Goal: Transaction & Acquisition: Purchase product/service

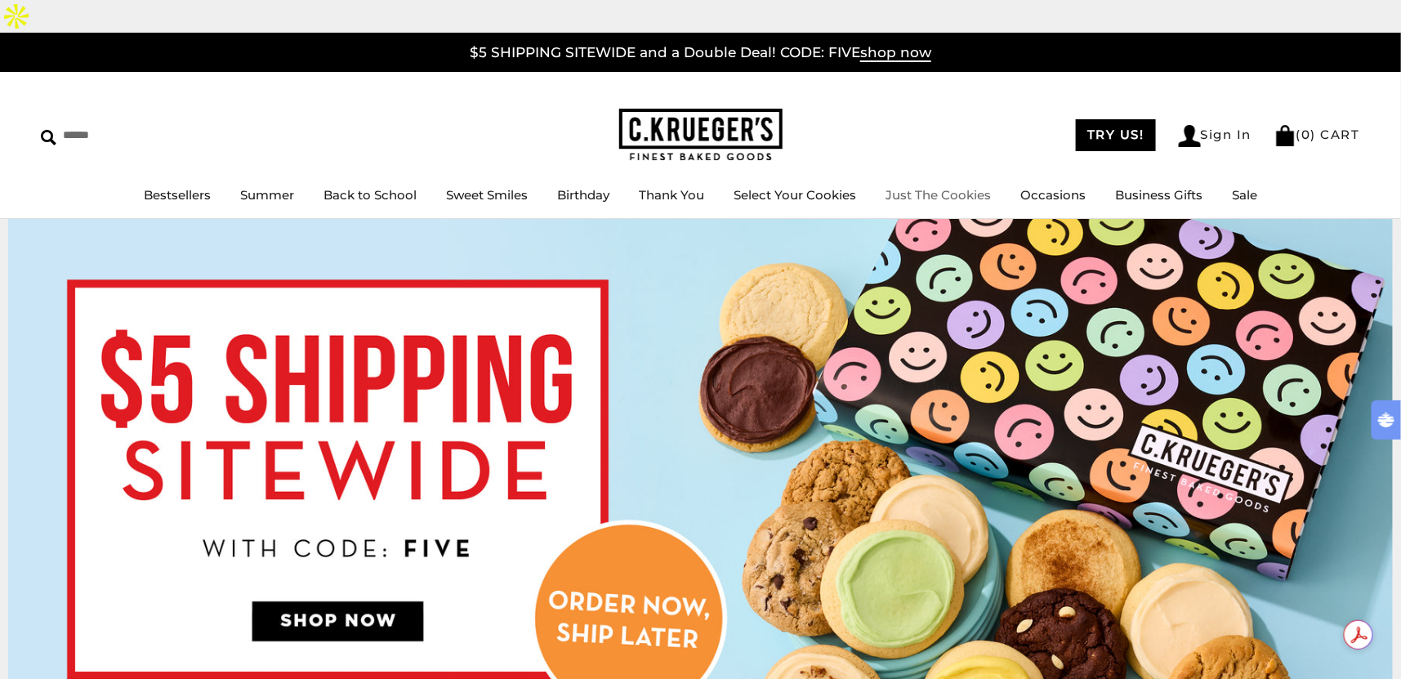
click at [935, 187] on link "Just The Cookies" at bounding box center [937, 195] width 105 height 16
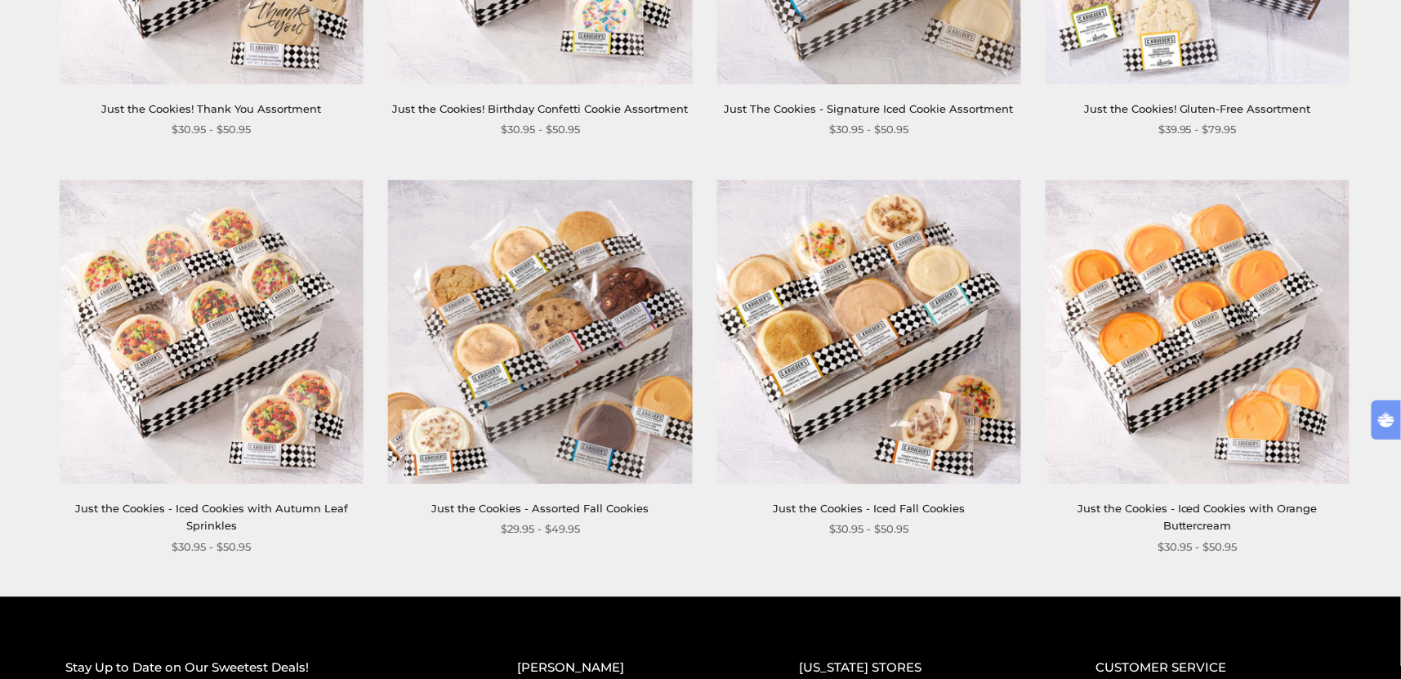
scroll to position [1451, 0]
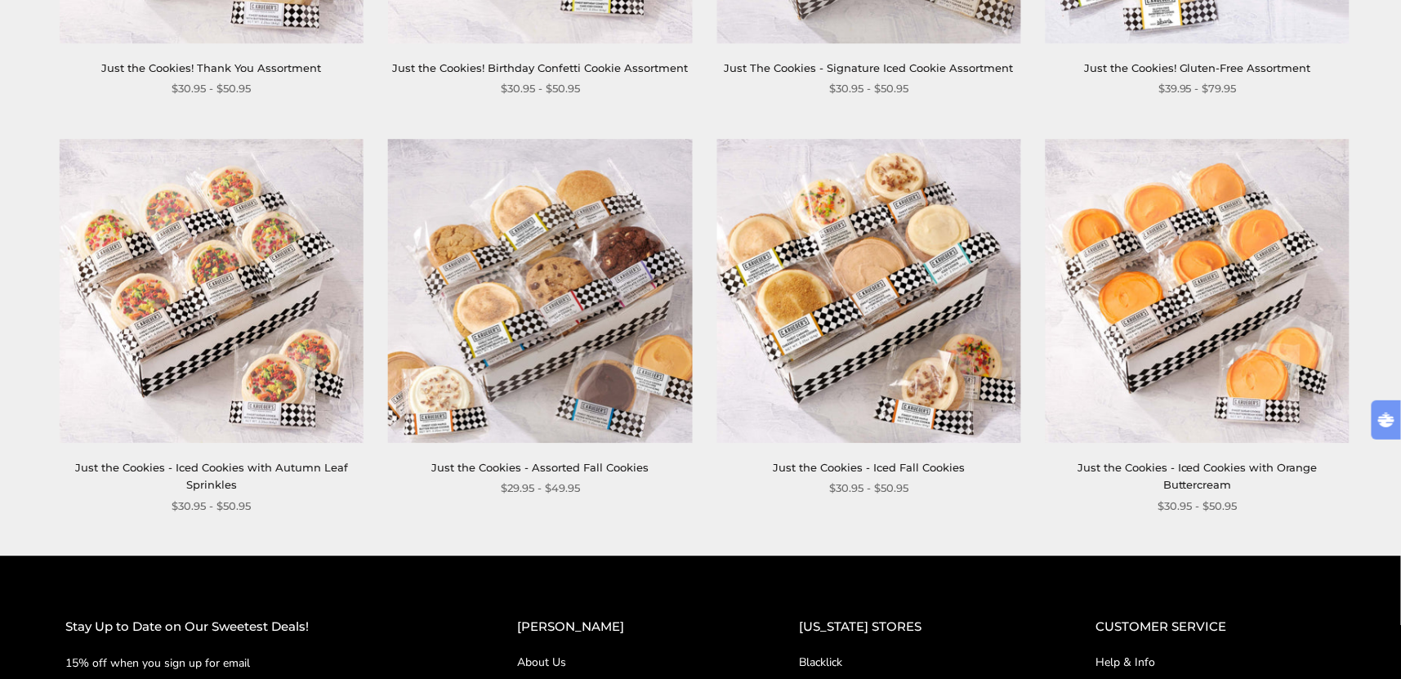
click at [889, 341] on img at bounding box center [869, 291] width 304 height 304
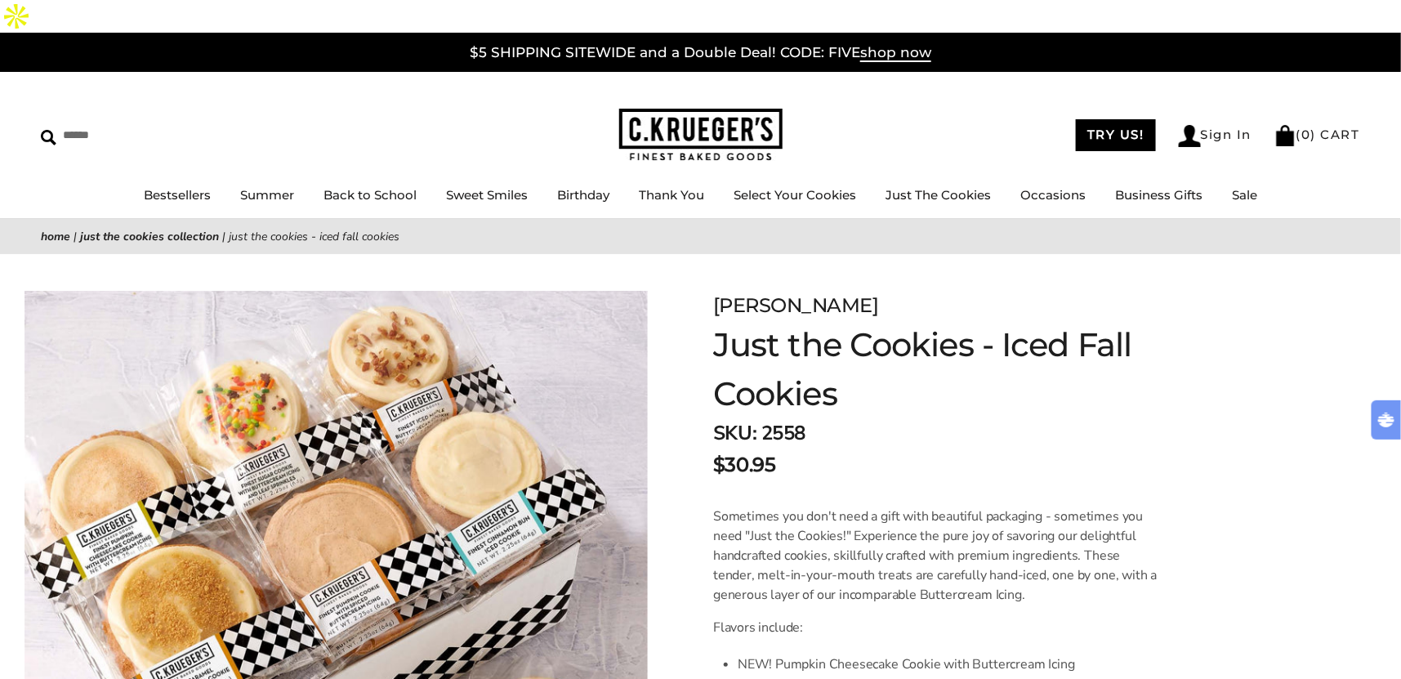
scroll to position [91, 0]
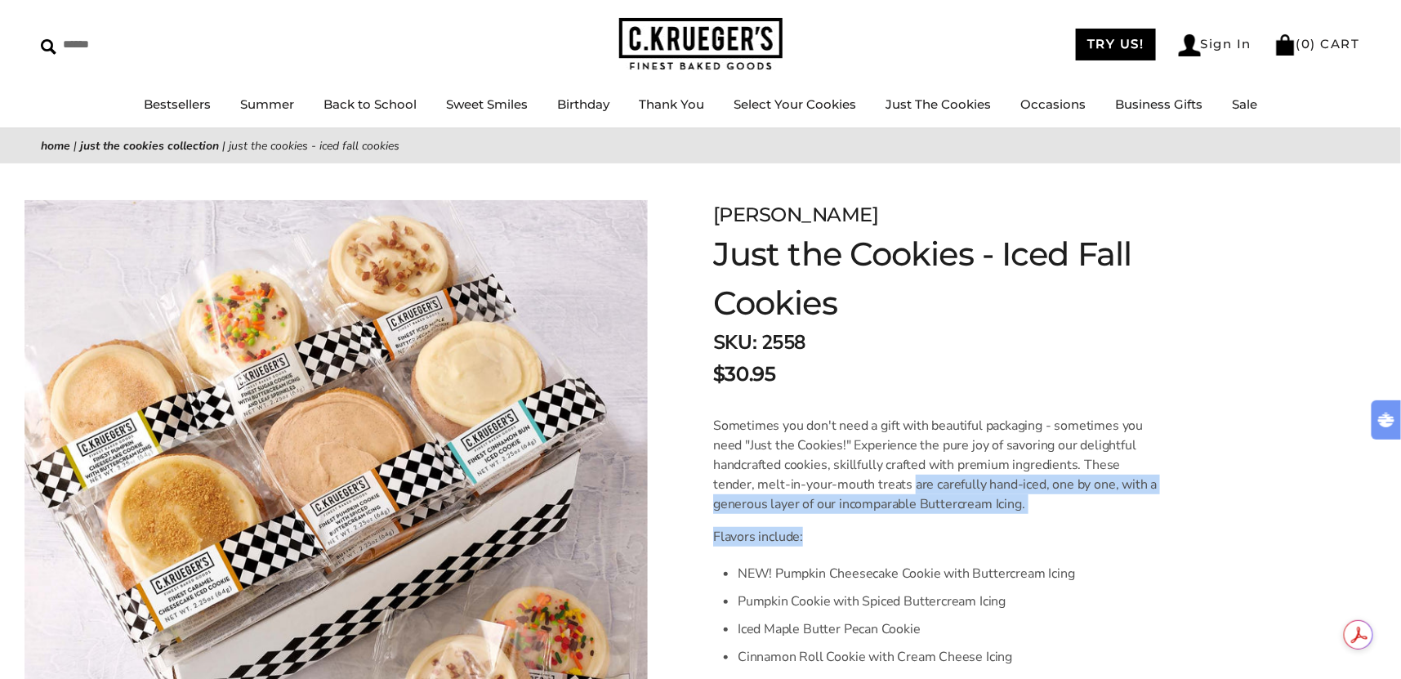
drag, startPoint x: 866, startPoint y: 442, endPoint x: 854, endPoint y: 509, distance: 67.9
click at [854, 509] on div "Sometimes you don't need a gift with beautiful packaging - sometimes you need "…" at bounding box center [936, 621] width 447 height 411
click at [854, 527] on p "Flavors include:" at bounding box center [936, 537] width 447 height 20
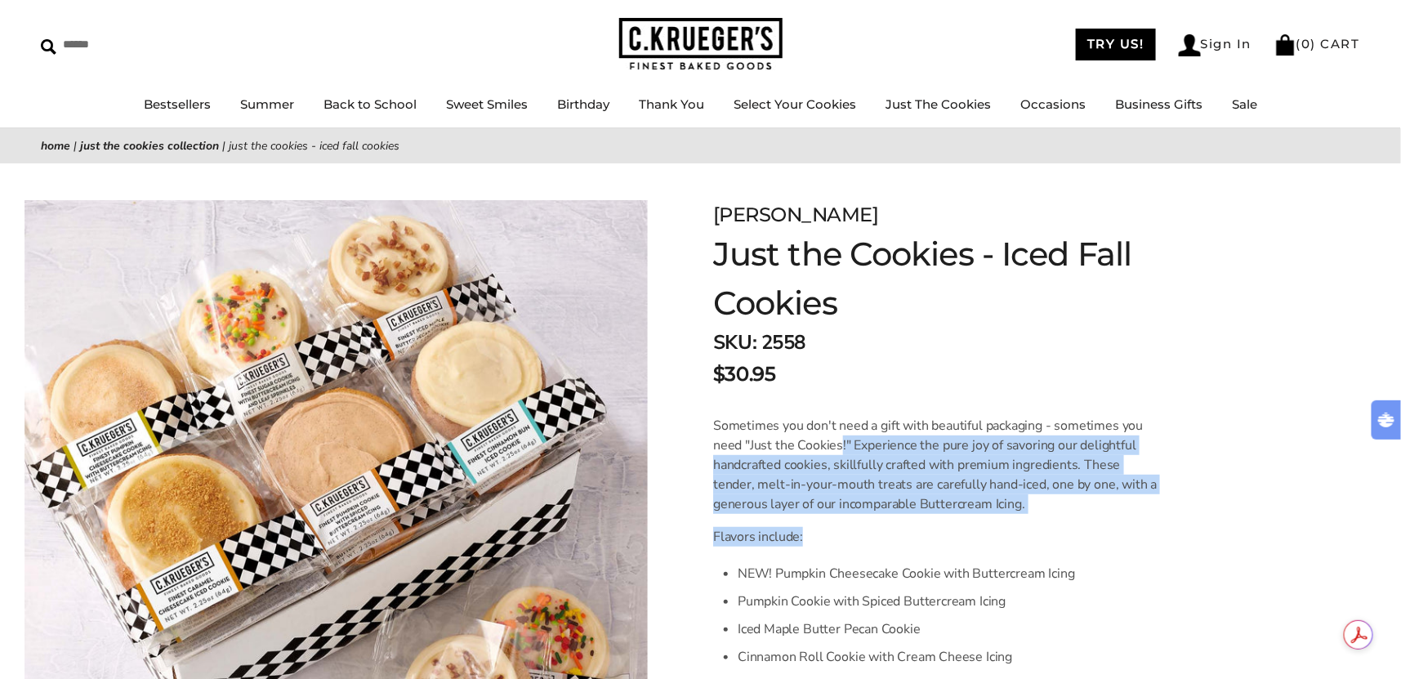
drag, startPoint x: 853, startPoint y: 483, endPoint x: 839, endPoint y: 412, distance: 73.2
click at [839, 416] on div "Sometimes you don't need a gift with beautiful packaging - sometimes you need "…" at bounding box center [936, 621] width 447 height 411
click at [839, 416] on p "Sometimes you don't need a gift with beautiful packaging - sometimes you need "…" at bounding box center [936, 465] width 447 height 98
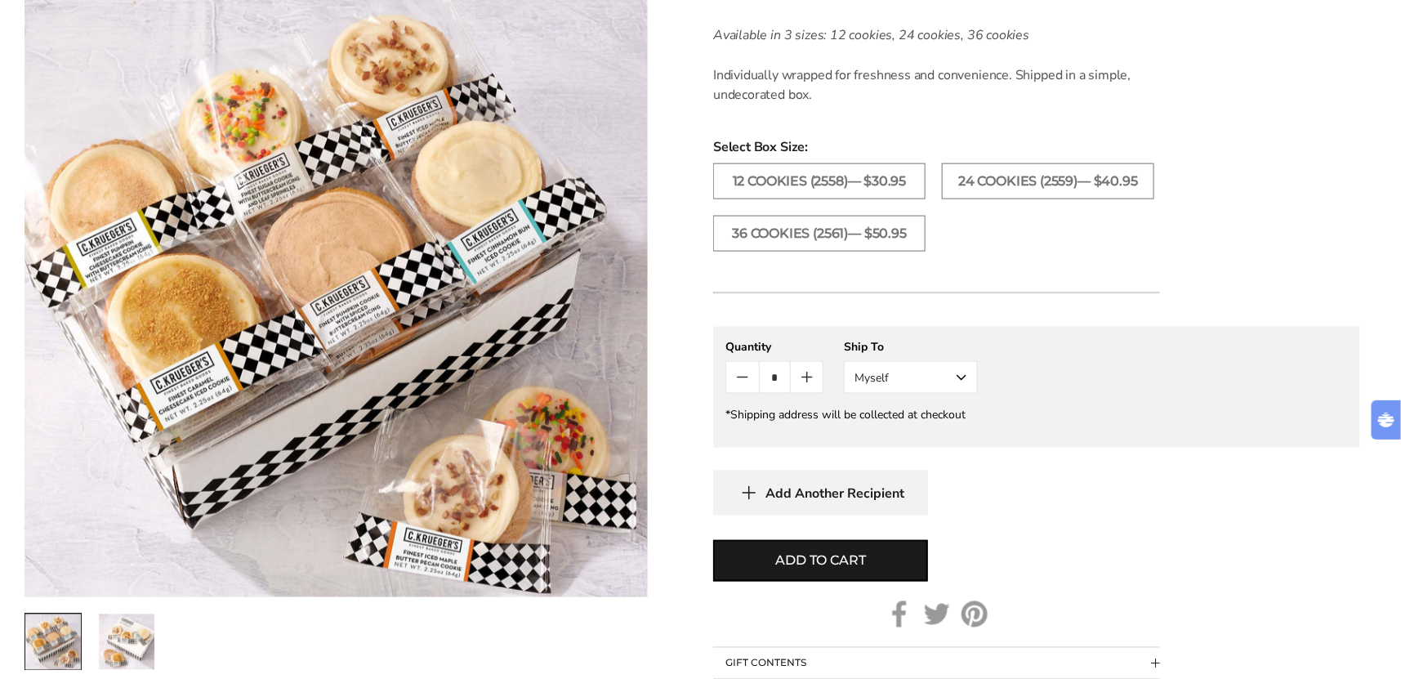
scroll to position [817, 0]
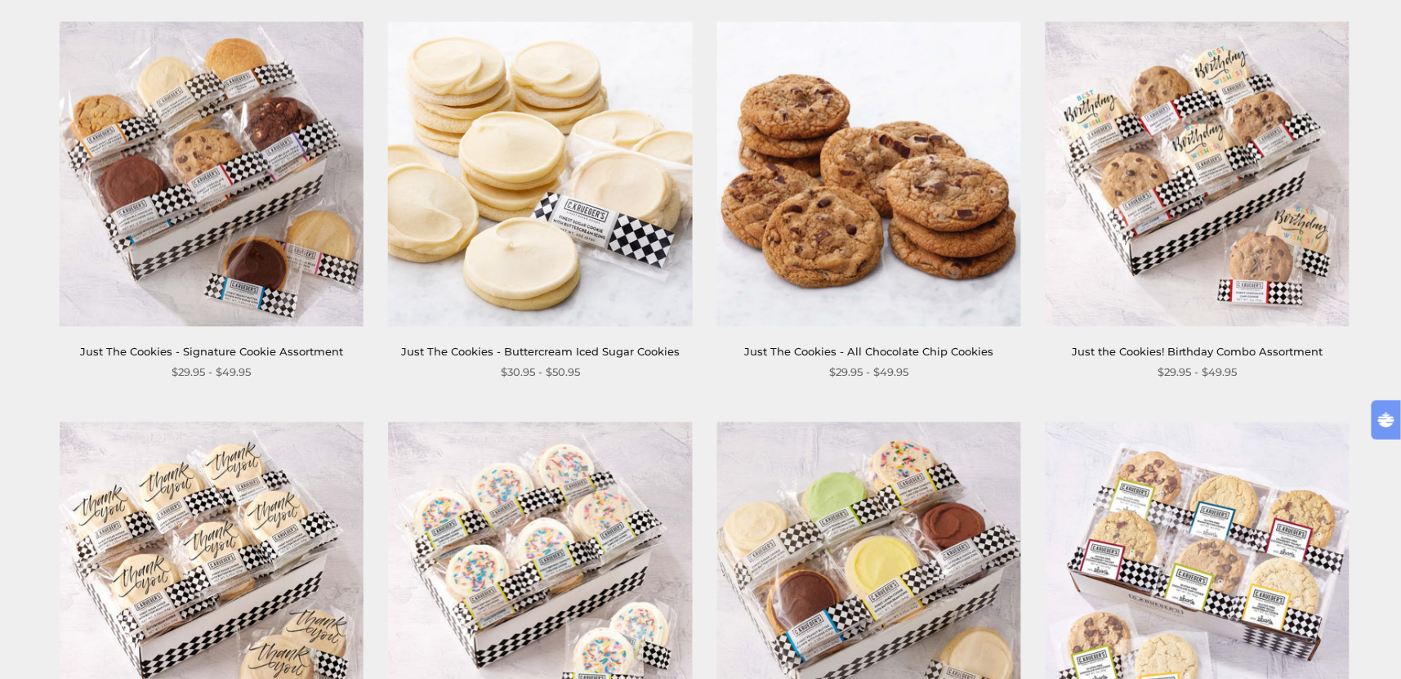
scroll to position [678, 0]
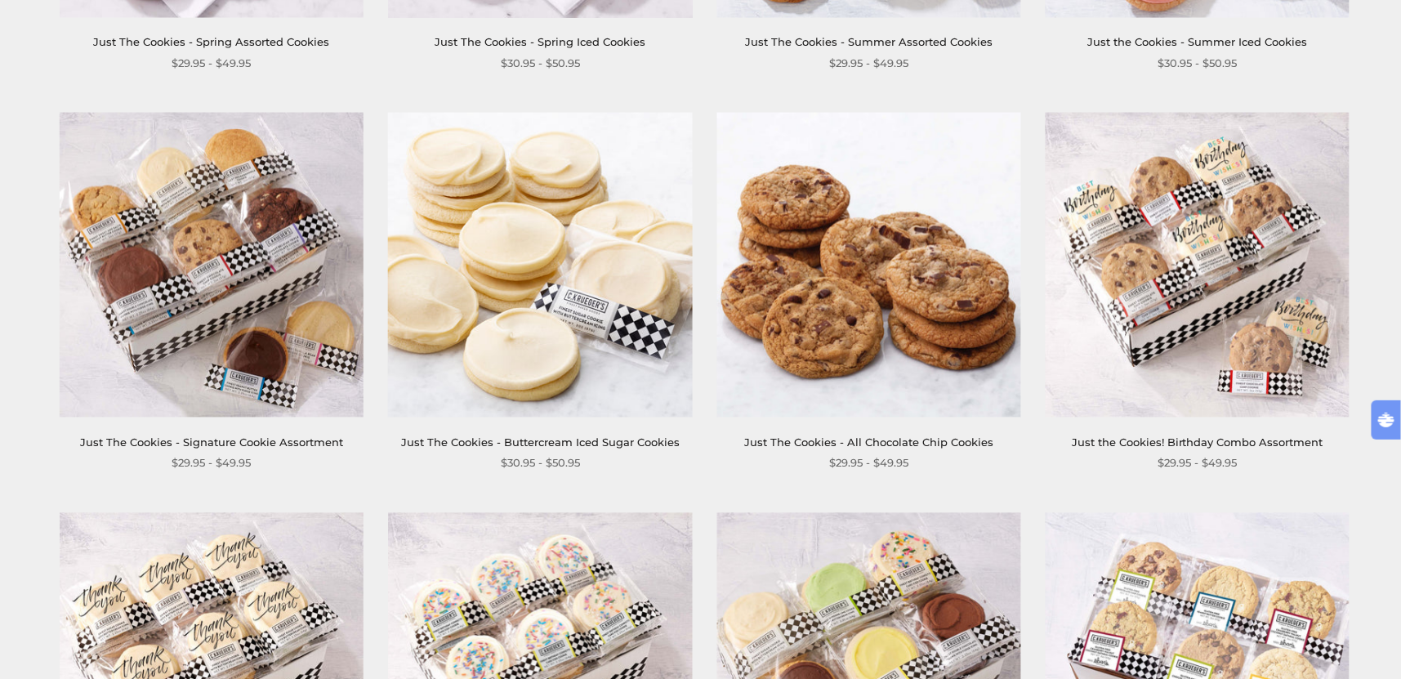
click at [275, 229] on img at bounding box center [212, 265] width 304 height 304
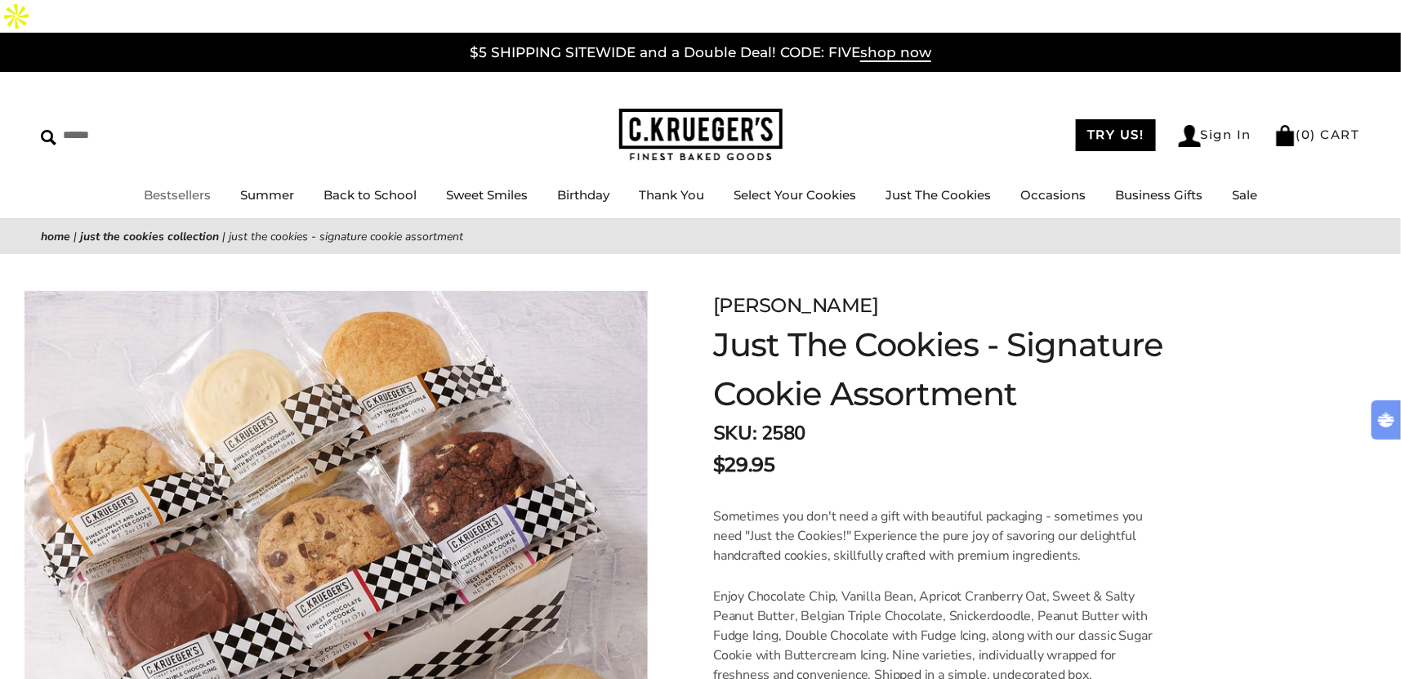
click at [168, 187] on link "Bestsellers" at bounding box center [177, 195] width 67 height 16
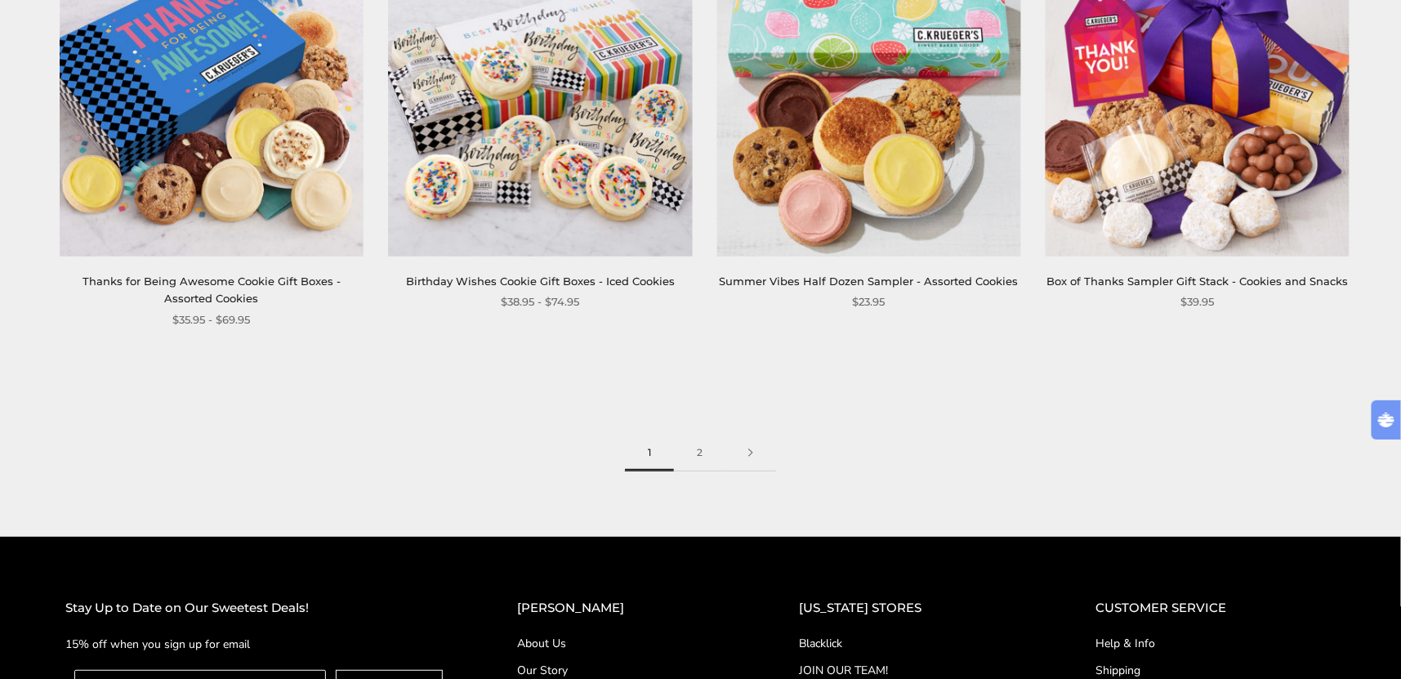
scroll to position [2541, 0]
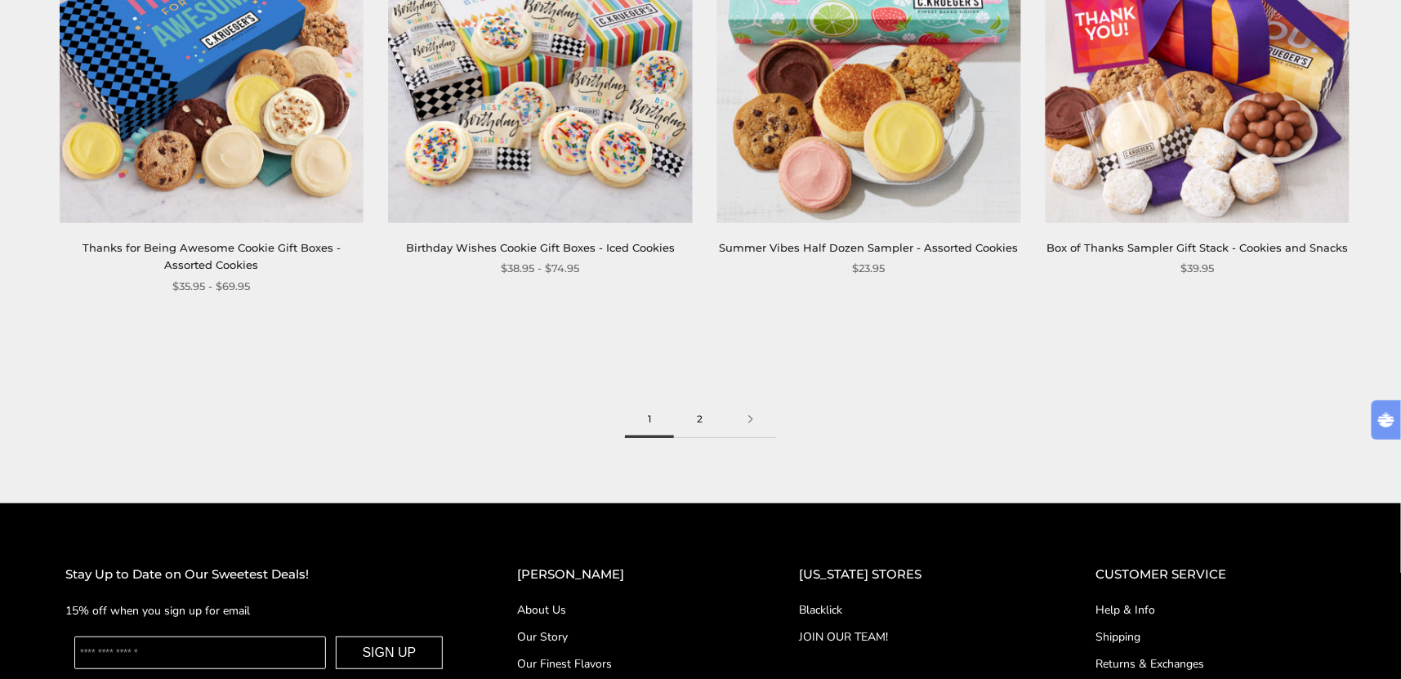
click at [706, 401] on link "2" at bounding box center [699, 419] width 51 height 37
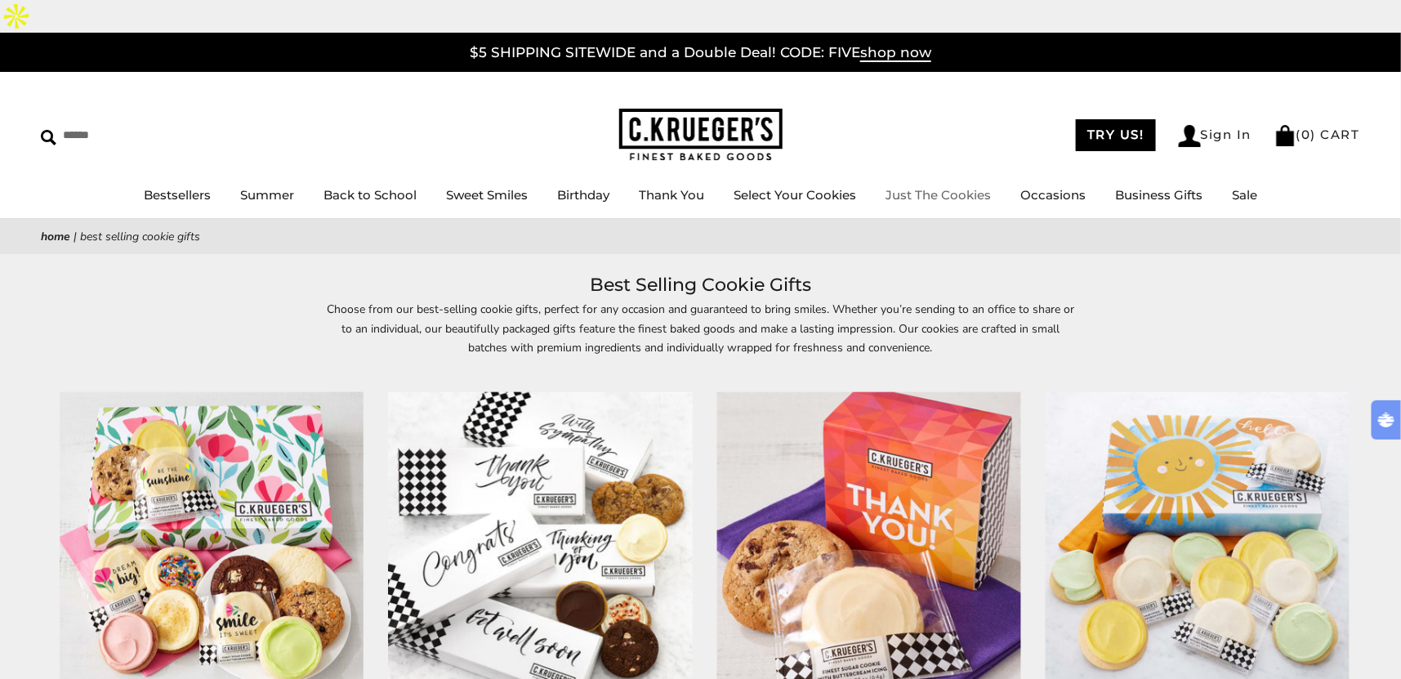
click at [935, 187] on link "Just The Cookies" at bounding box center [937, 195] width 105 height 16
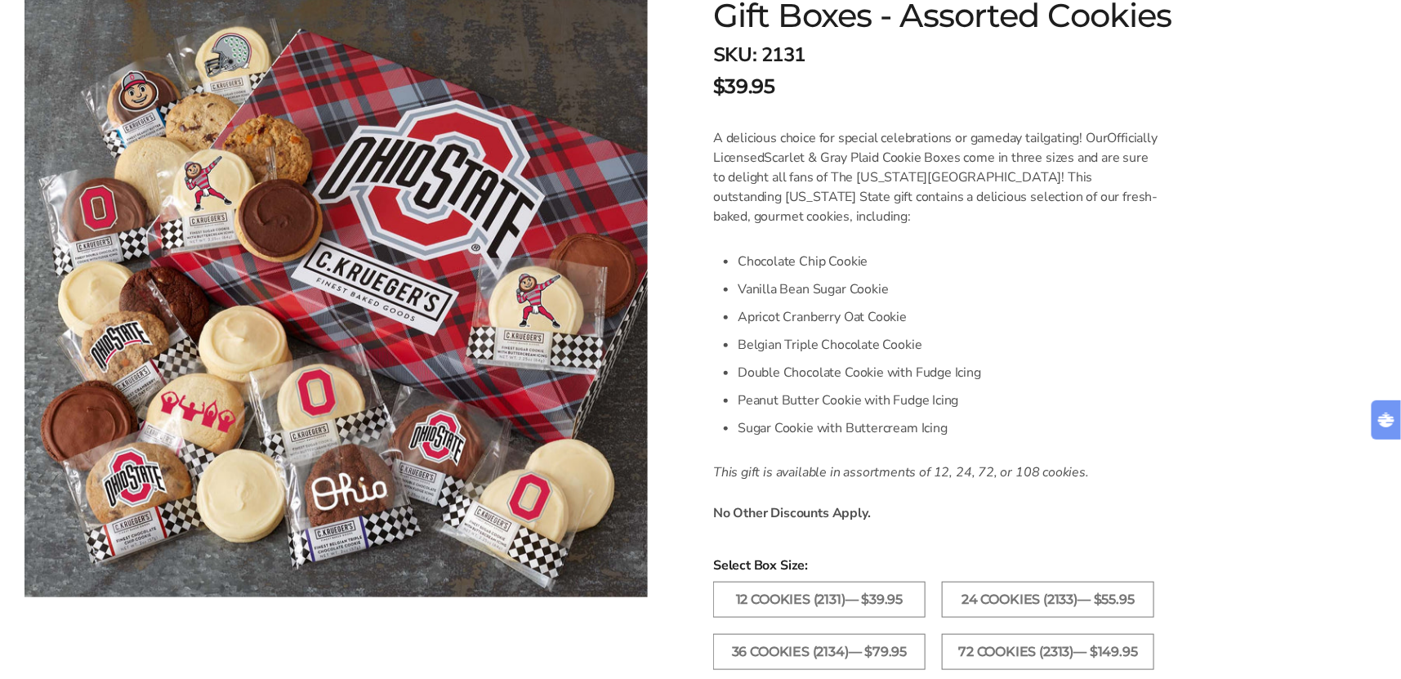
scroll to position [363, 0]
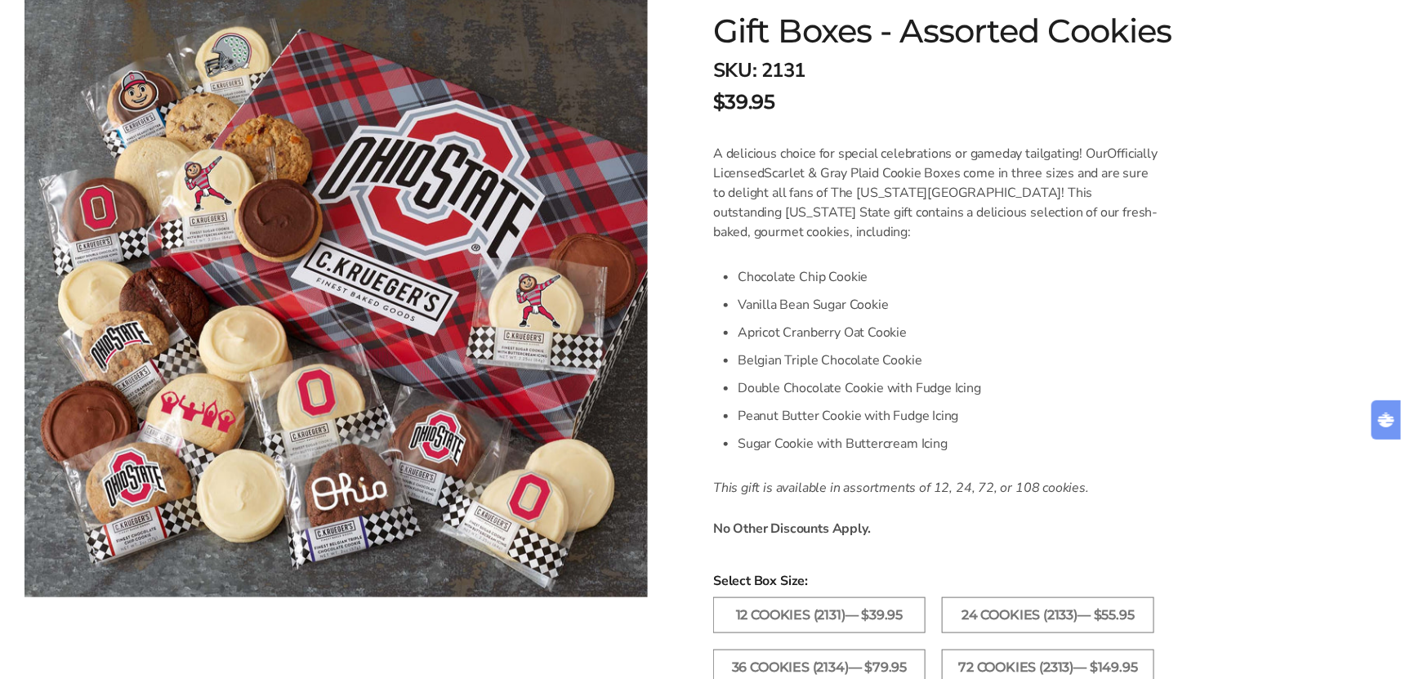
click at [831, 144] on p "A delicious choice for special celebrations or gameday tailgating! Our Official…" at bounding box center [936, 193] width 447 height 98
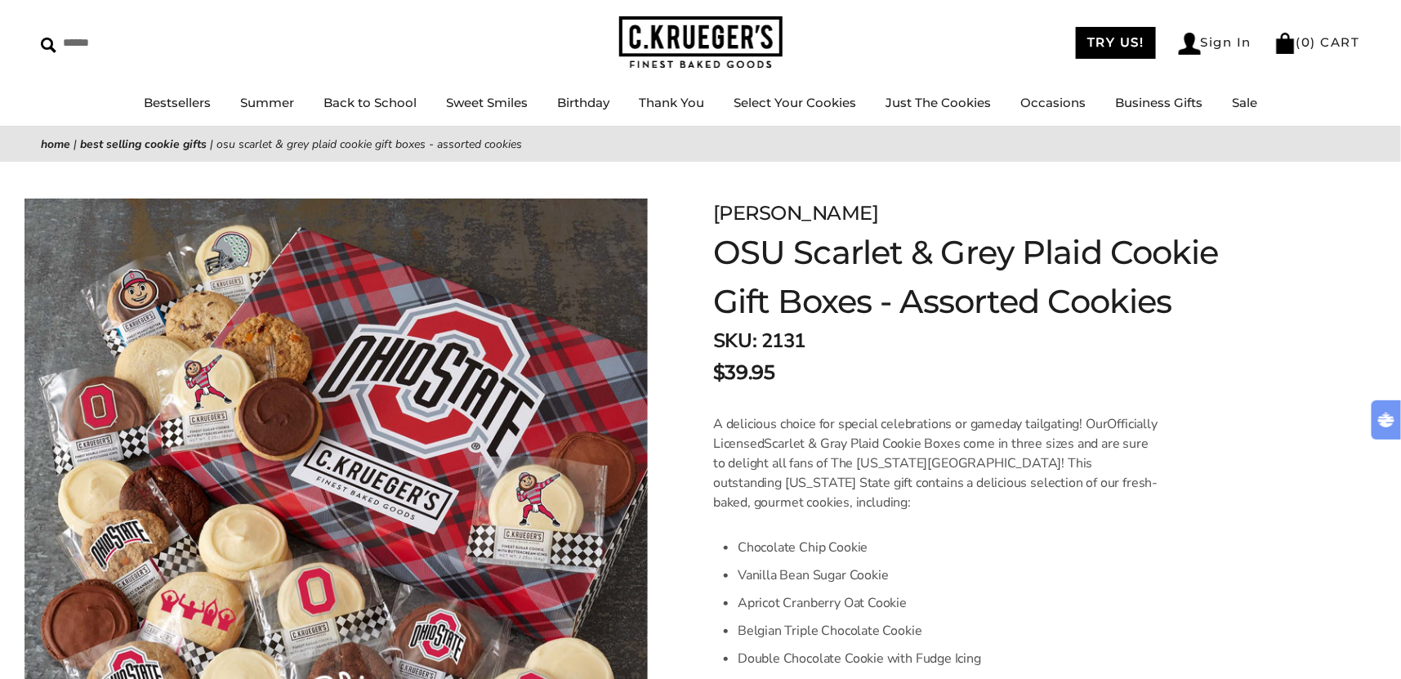
scroll to position [91, 0]
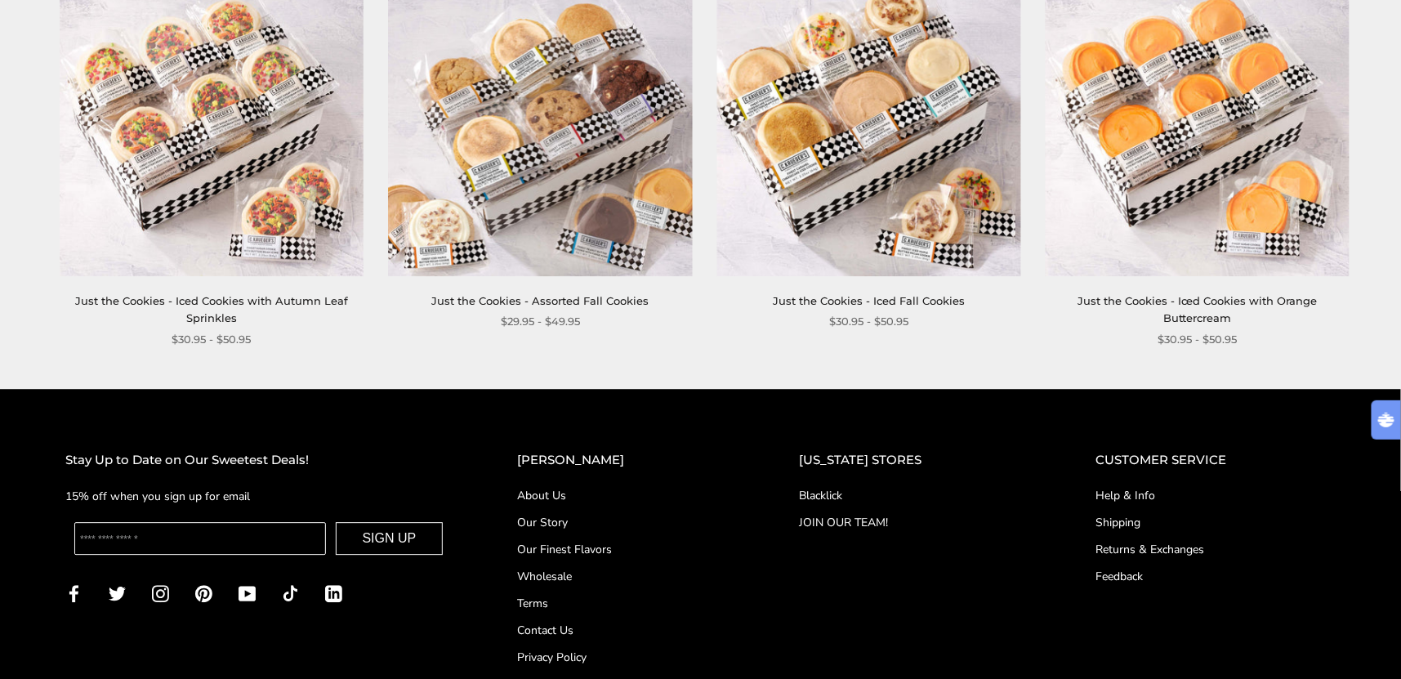
click at [866, 167] on img at bounding box center [869, 124] width 304 height 304
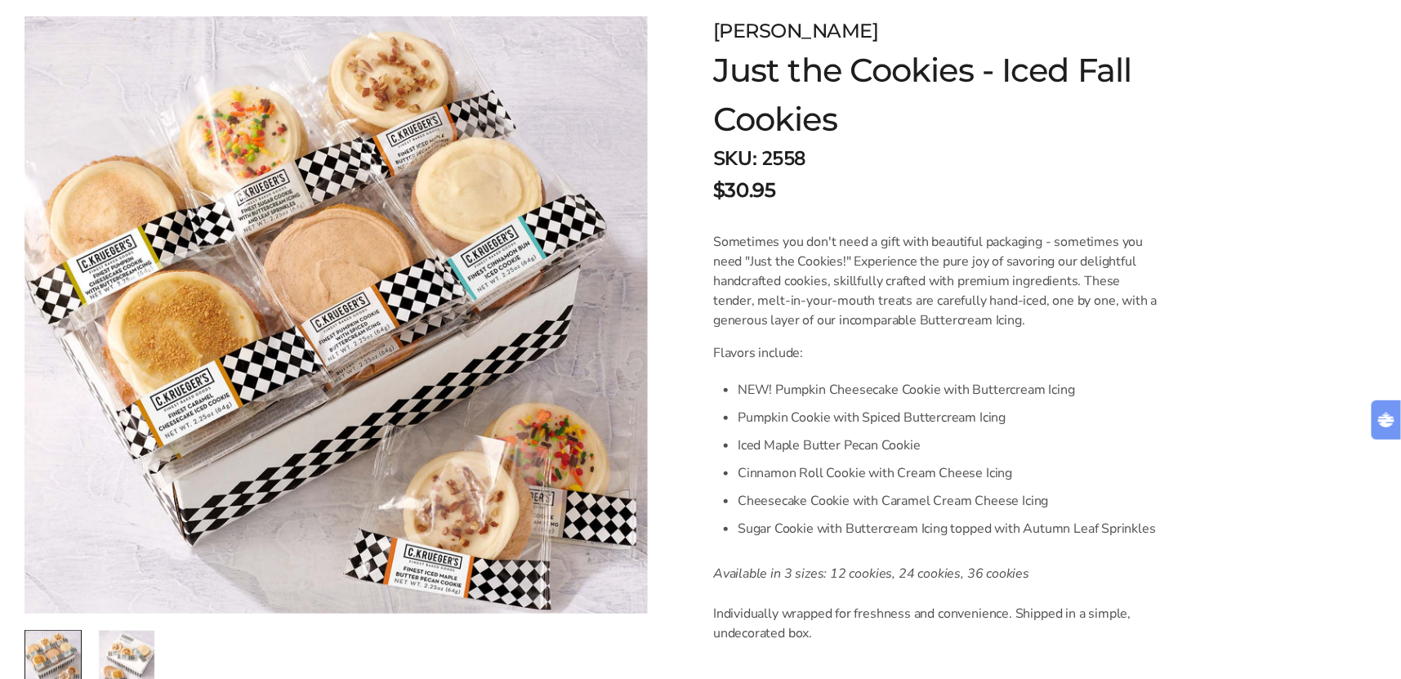
scroll to position [272, 0]
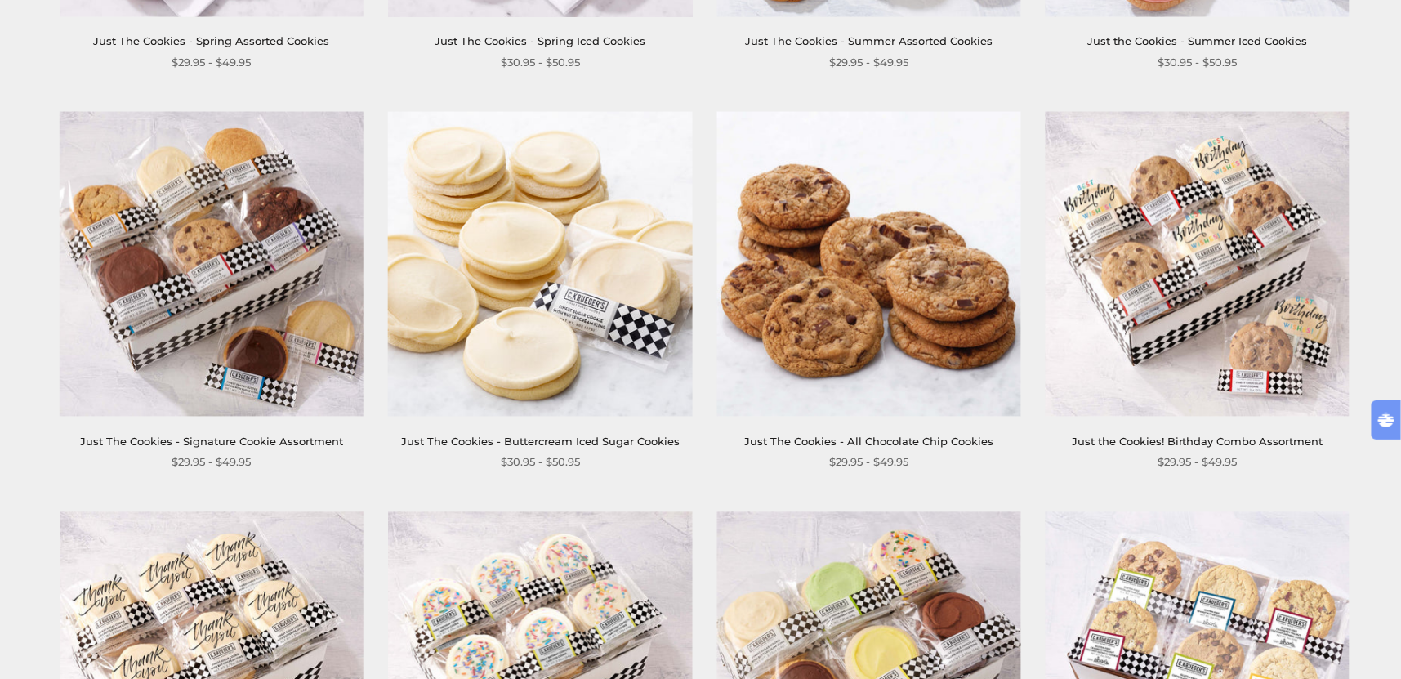
scroll to position [678, 0]
click at [270, 275] on img at bounding box center [212, 265] width 304 height 304
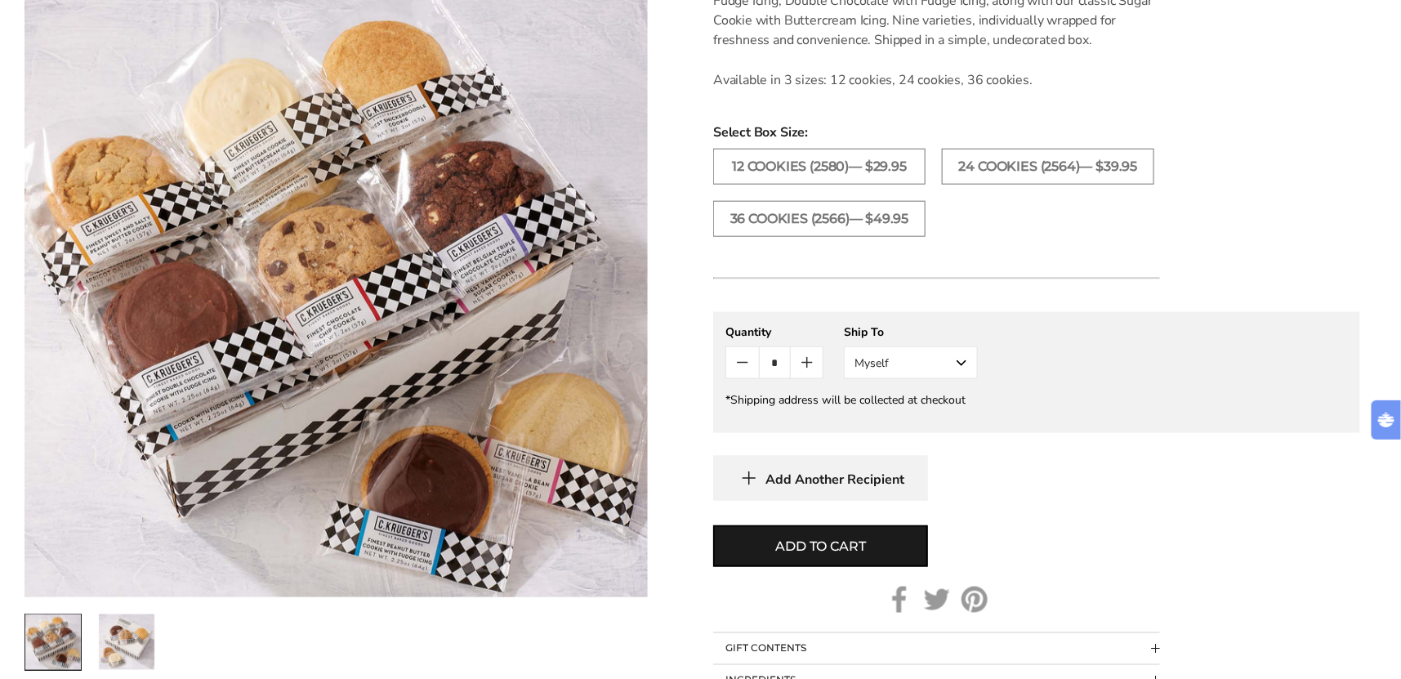
scroll to position [544, 0]
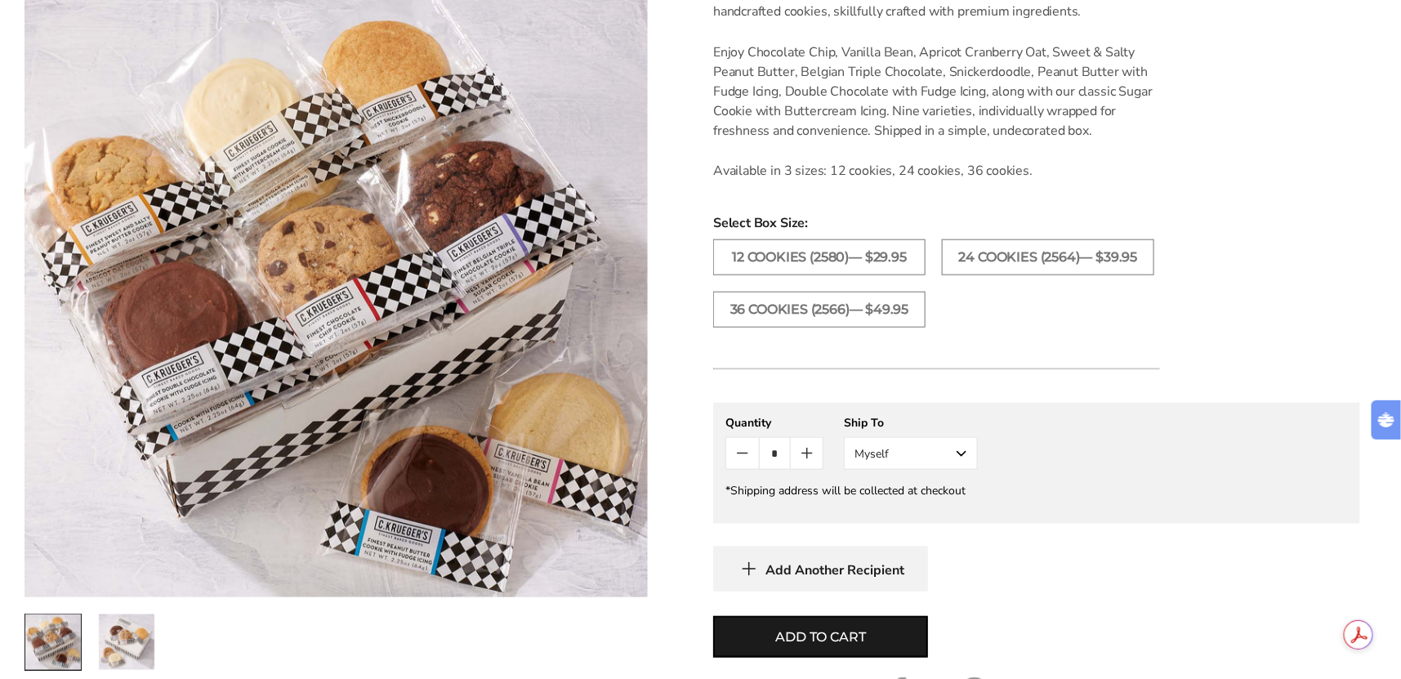
click at [950, 53] on p "Enjoy Chocolate Chip, Vanilla Bean, Apricot Cranberry Oat, Sweet & Salty Peanut…" at bounding box center [936, 91] width 447 height 98
